Goal: Information Seeking & Learning: Check status

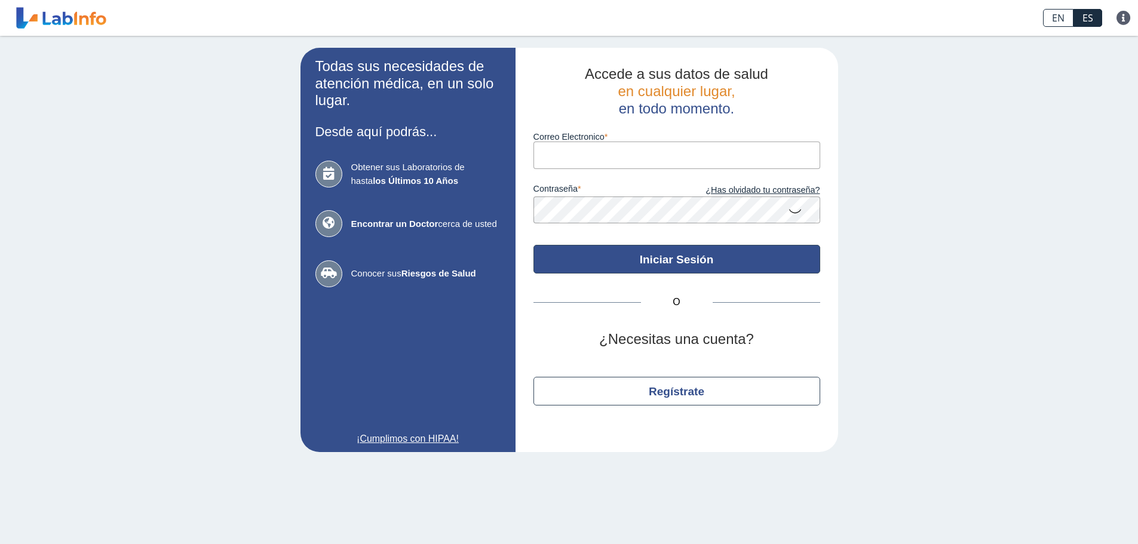
type input "jeyxa26@gmail.com"
click at [698, 267] on button "Iniciar Sesión" at bounding box center [677, 259] width 287 height 29
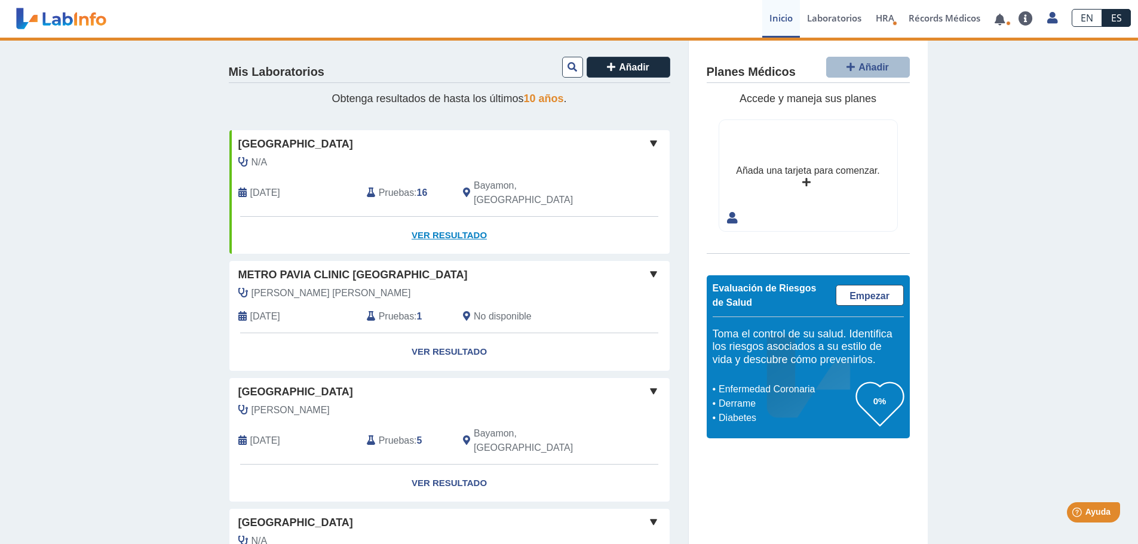
click at [448, 228] on link "Ver Resultado" at bounding box center [449, 236] width 440 height 38
click at [451, 221] on link "Ver Resultado" at bounding box center [449, 236] width 440 height 38
click at [452, 221] on link "Ver Resultado" at bounding box center [449, 236] width 440 height 38
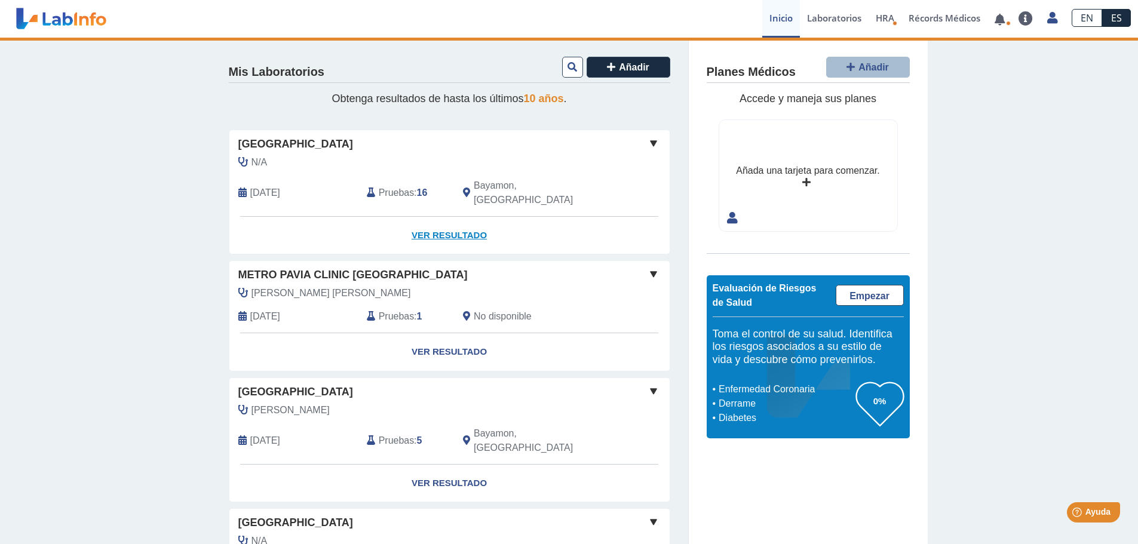
click at [452, 221] on link "Ver Resultado" at bounding box center [449, 236] width 440 height 38
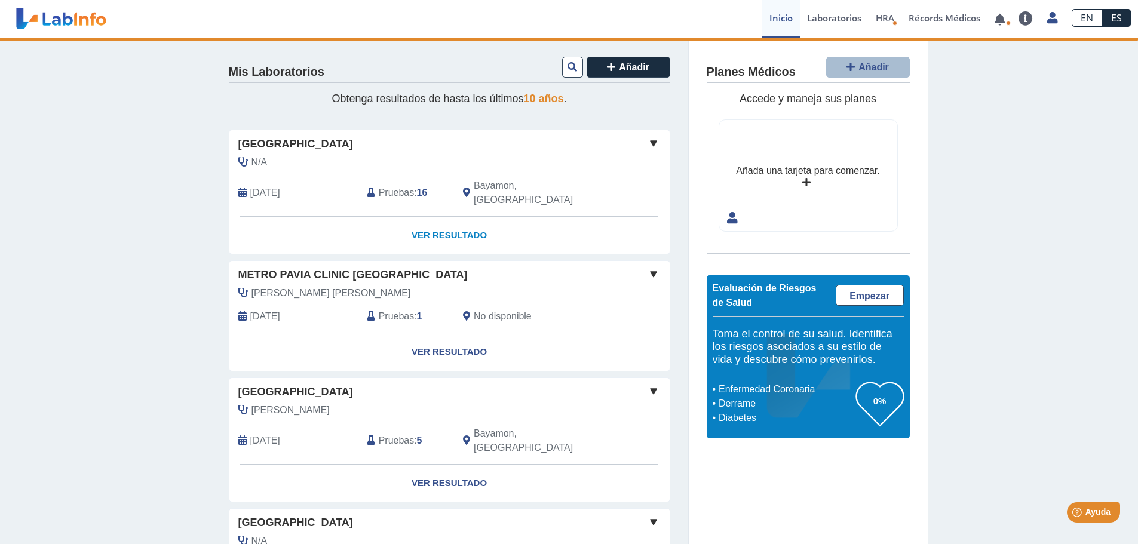
click at [452, 221] on link "Ver Resultado" at bounding box center [449, 236] width 440 height 38
click at [451, 219] on link "Ver Resultado" at bounding box center [449, 236] width 440 height 38
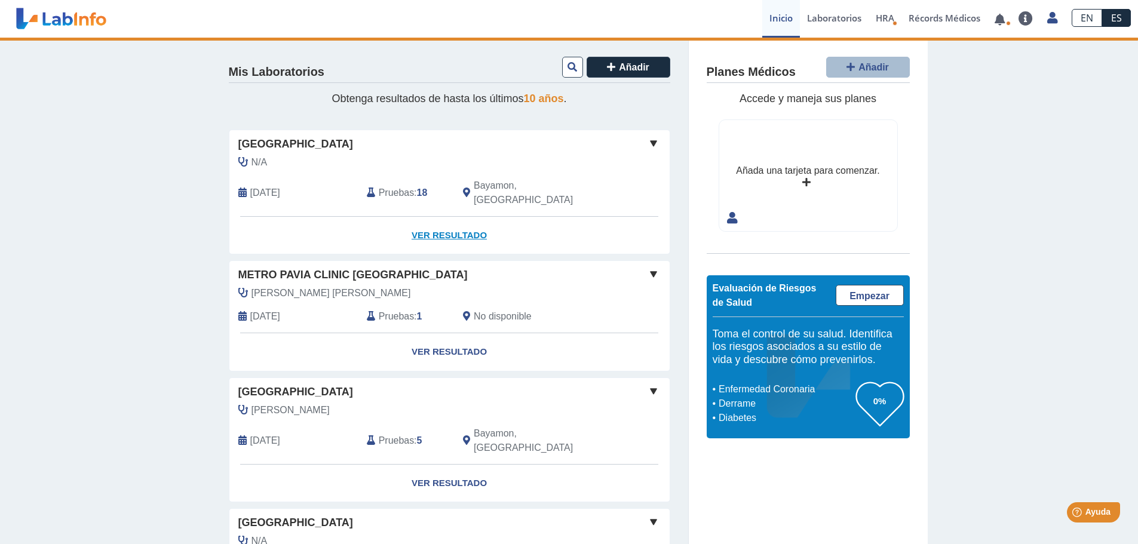
click at [451, 219] on link "Ver Resultado" at bounding box center [449, 236] width 440 height 38
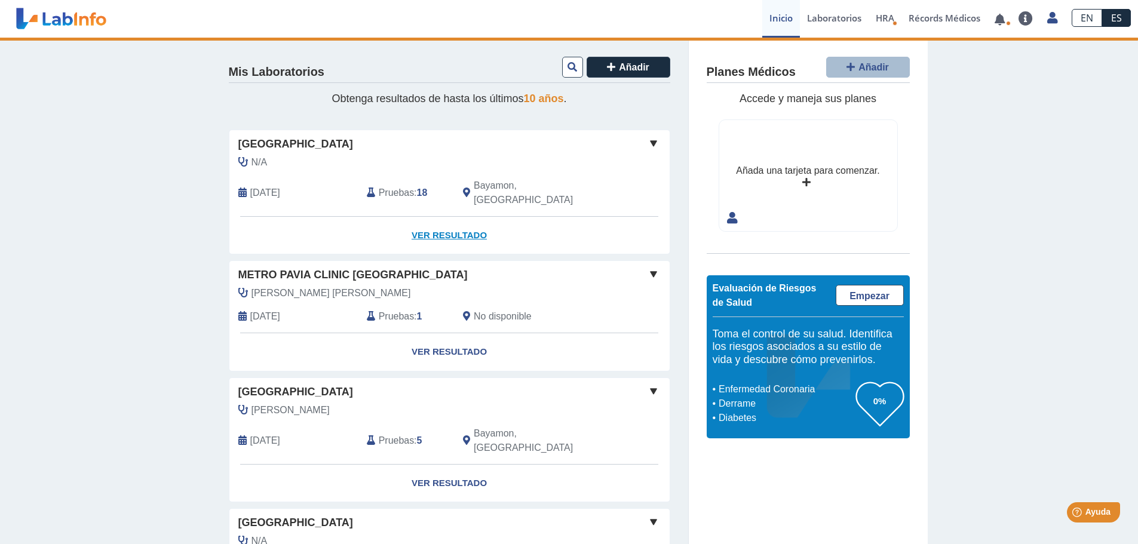
click at [451, 219] on link "Ver Resultado" at bounding box center [449, 236] width 440 height 38
click at [278, 186] on span "[DATE]" at bounding box center [265, 193] width 30 height 14
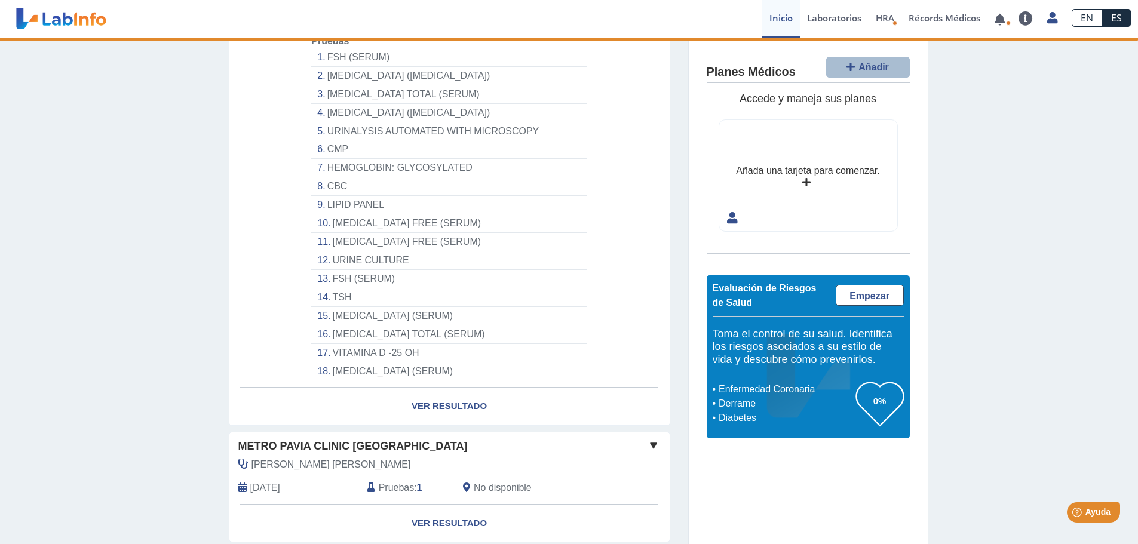
scroll to position [179, 0]
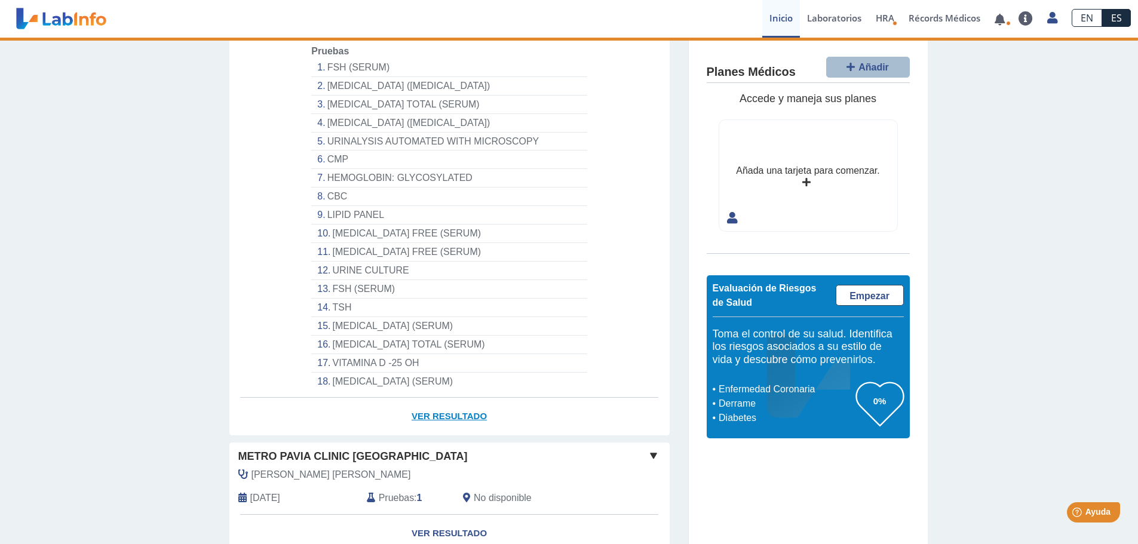
click at [455, 398] on link "Ver Resultado" at bounding box center [449, 417] width 440 height 38
click at [455, 402] on link "Ver Resultado" at bounding box center [449, 417] width 440 height 38
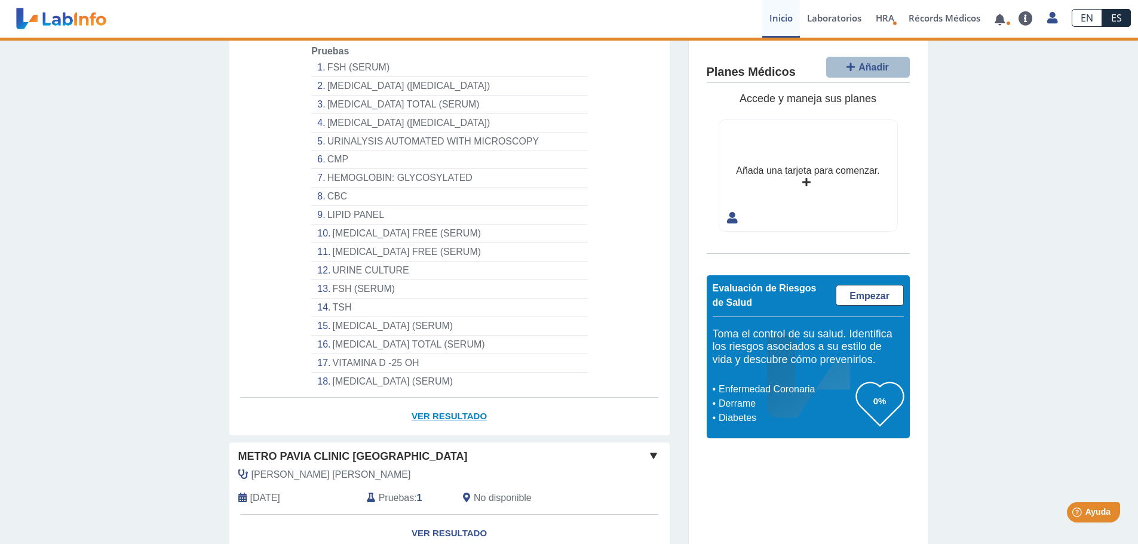
click at [455, 402] on link "Ver Resultado" at bounding box center [449, 417] width 440 height 38
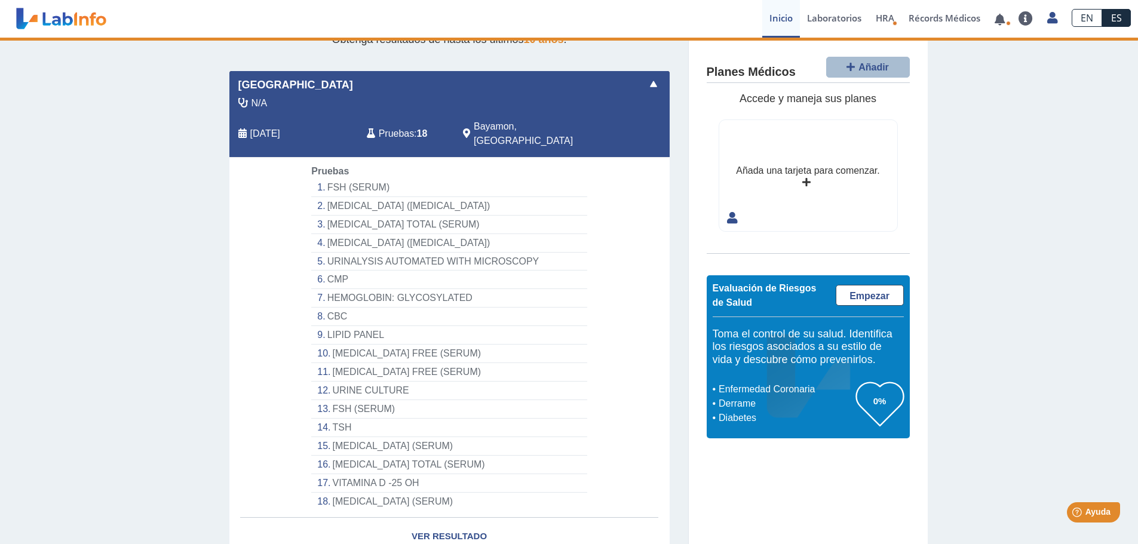
scroll to position [0, 0]
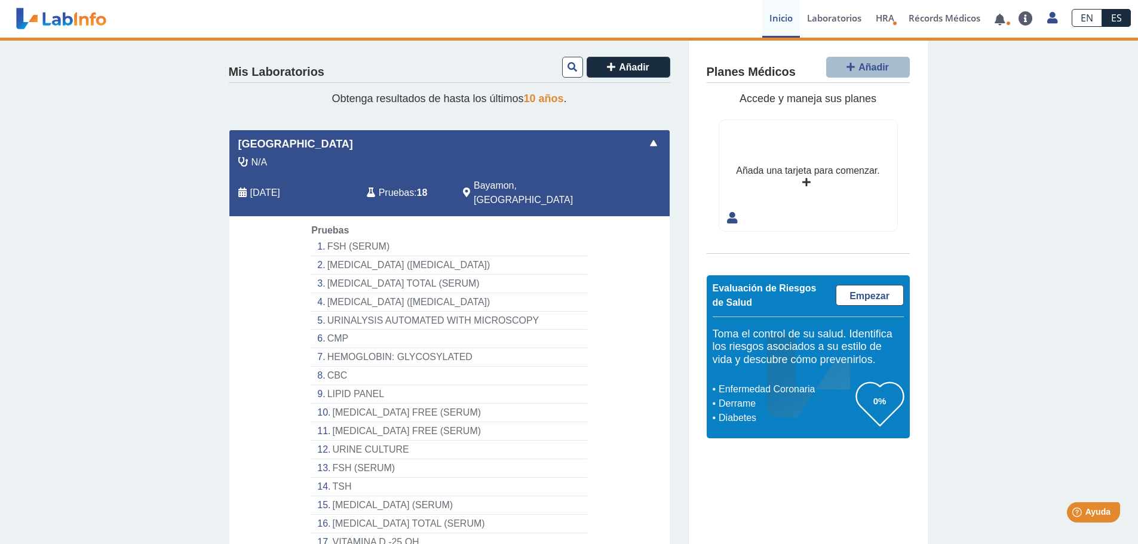
click at [338, 238] on li "FSH (SERUM)" at bounding box center [449, 247] width 276 height 19
click at [335, 238] on li "FSH (SERUM)" at bounding box center [449, 247] width 276 height 19
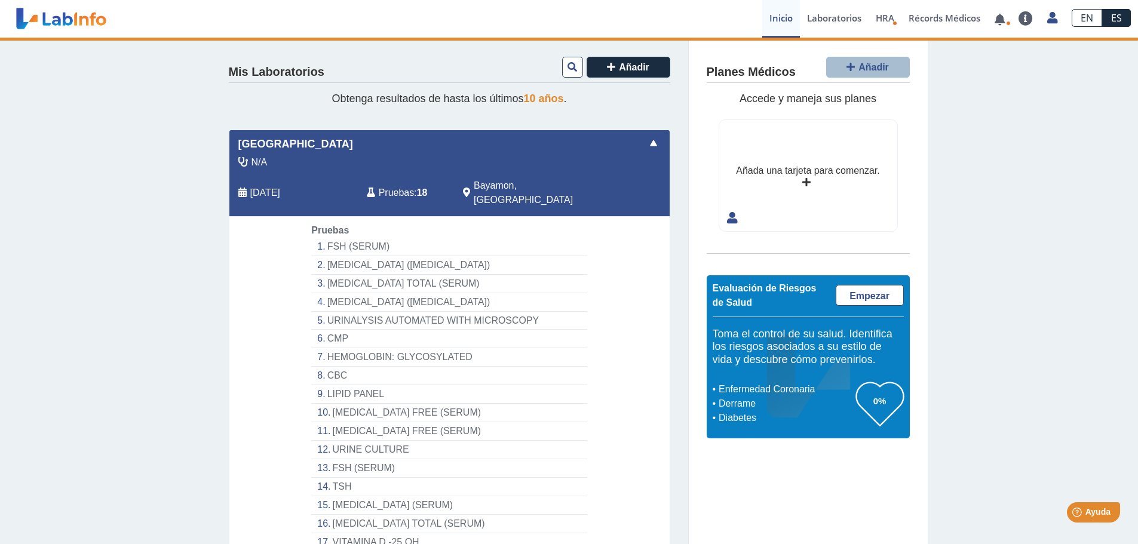
click at [335, 238] on li "FSH (SERUM)" at bounding box center [449, 247] width 276 height 19
click at [495, 224] on div "Pruebas FSH (SERUM) VITAMIN B12 (CYANOCOBALAMIN) TESTOSTERONE TOTAL (SERUM) VIT…" at bounding box center [448, 397] width 293 height 347
click at [417, 188] on b "18" at bounding box center [422, 193] width 11 height 10
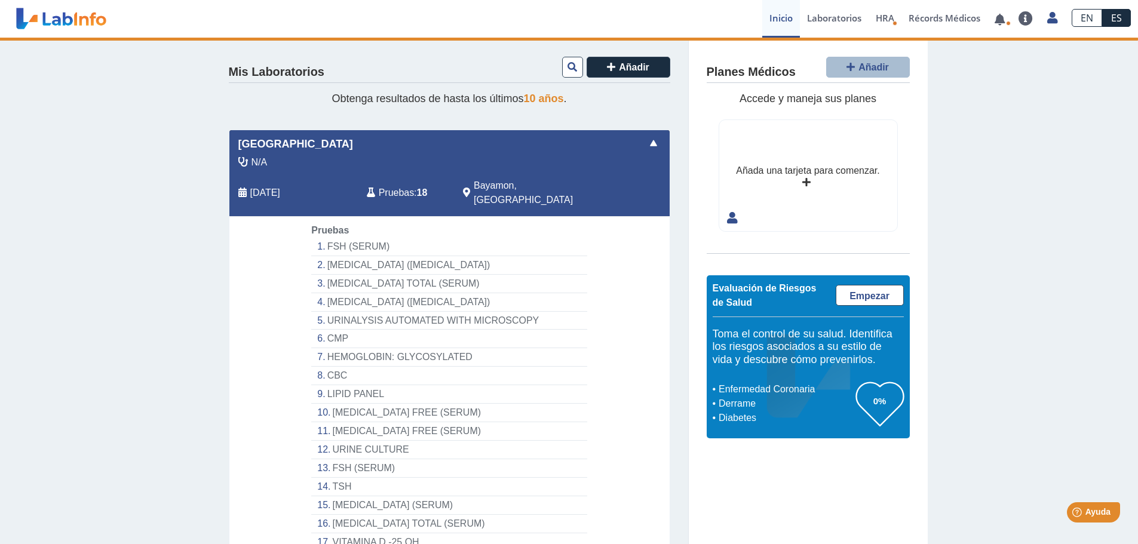
click at [417, 188] on b "18" at bounding box center [422, 193] width 11 height 10
click at [654, 140] on span at bounding box center [654, 143] width 14 height 14
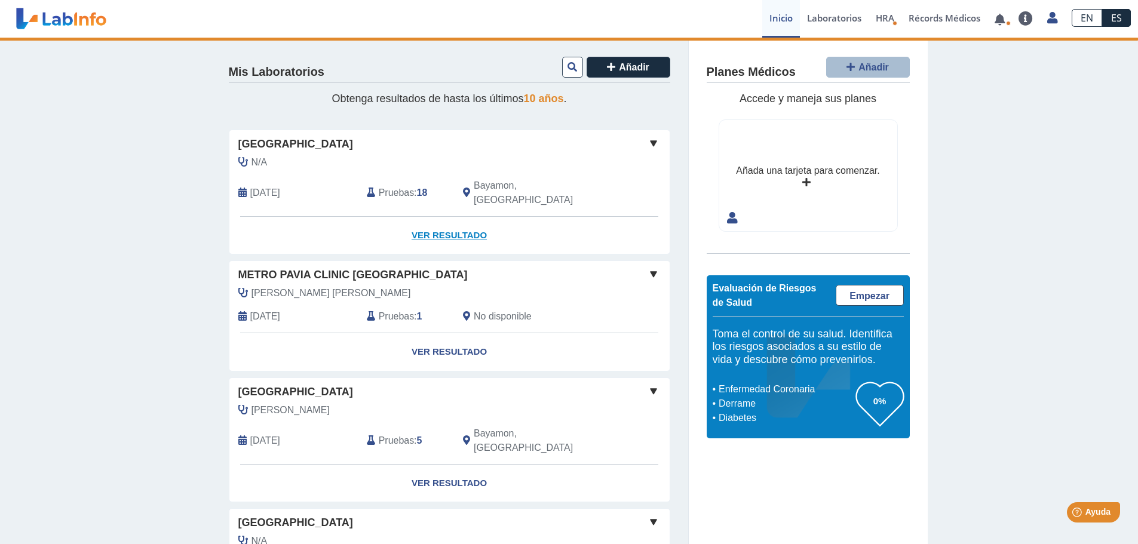
click at [437, 222] on link "Ver Resultado" at bounding box center [449, 236] width 440 height 38
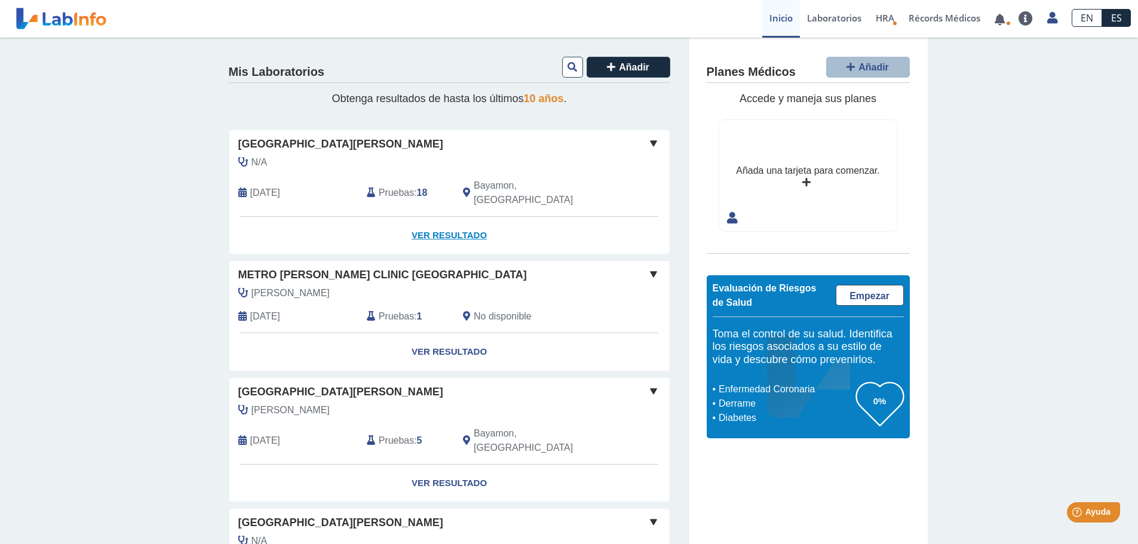
click at [456, 218] on link "Ver Resultado" at bounding box center [449, 236] width 440 height 38
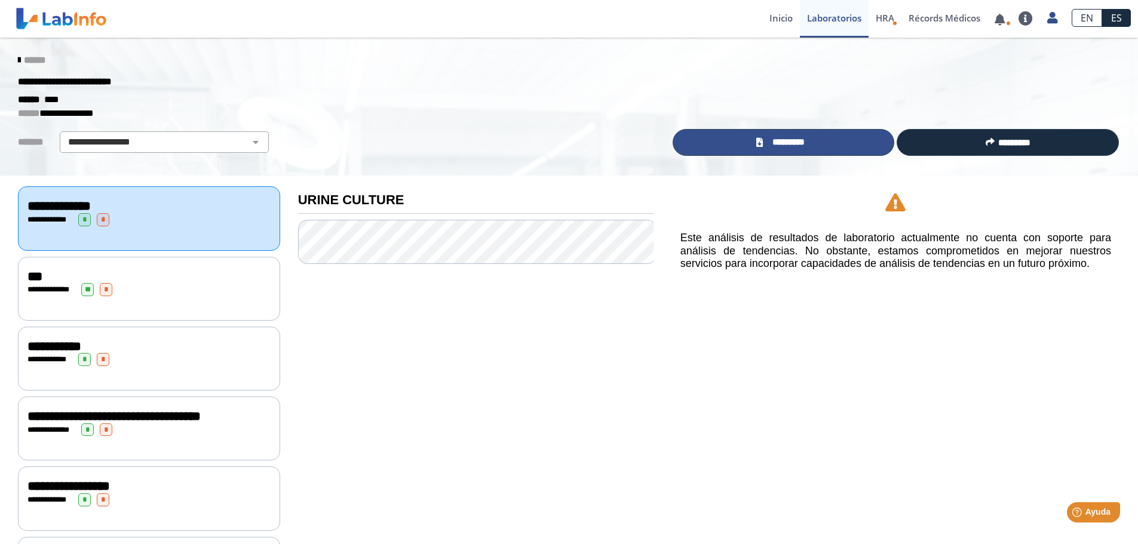
click at [779, 140] on span "*********" at bounding box center [789, 143] width 44 height 14
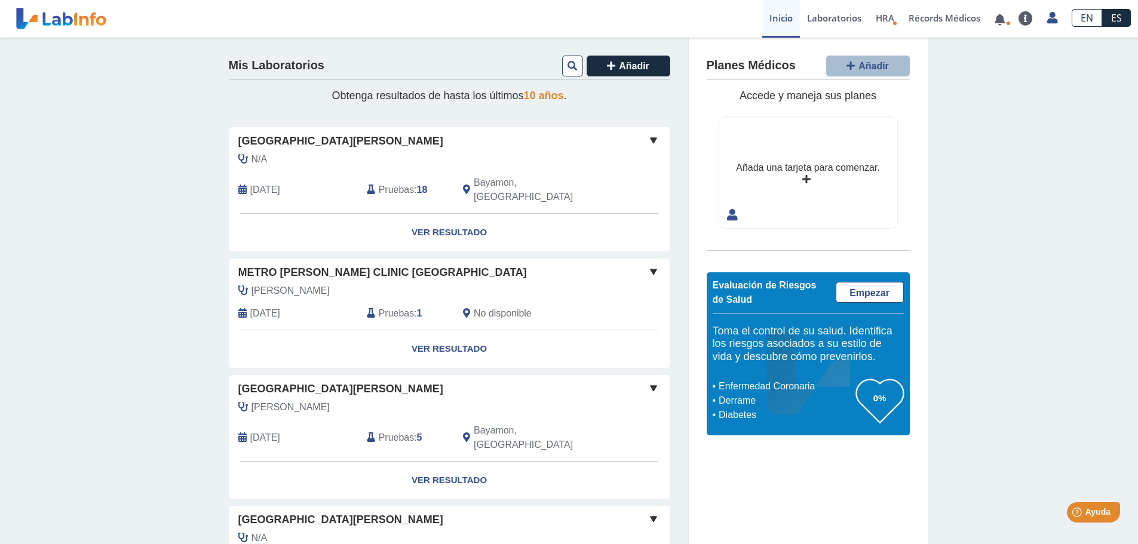
drag, startPoint x: 1045, startPoint y: 207, endPoint x: 1048, endPoint y: 229, distance: 21.7
click at [1037, 207] on div "Mis Laboratorios Añadir Obtenga resultados de hasta los últimos 10 años . [GEOG…" at bounding box center [569, 421] width 1138 height 767
click at [443, 217] on link "Ver Resultado" at bounding box center [449, 233] width 440 height 38
